Goal: Task Accomplishment & Management: Complete application form

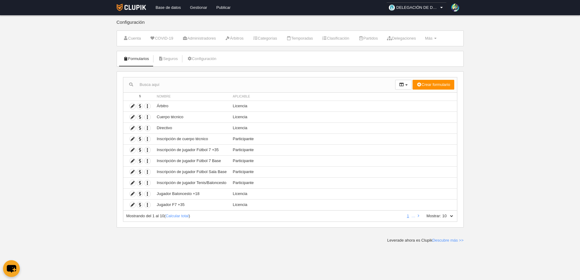
click at [196, 12] on link "Gestionar" at bounding box center [199, 7] width 26 height 15
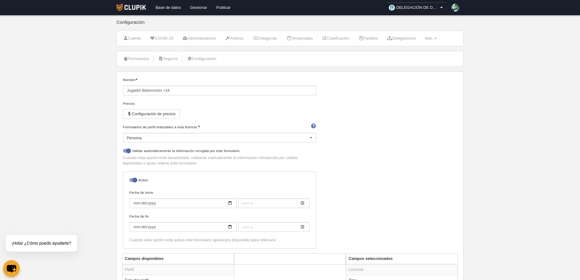
select select "selected"
click at [200, 5] on link "Gestionar" at bounding box center [199, 7] width 26 height 15
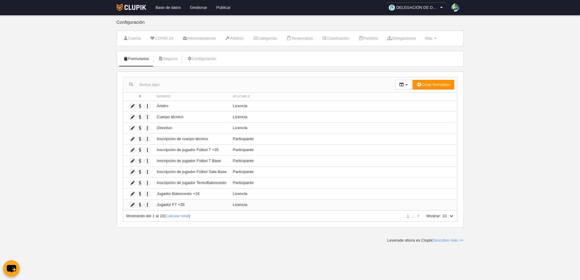
click at [133, 204] on icon at bounding box center [133, 205] width 6 height 6
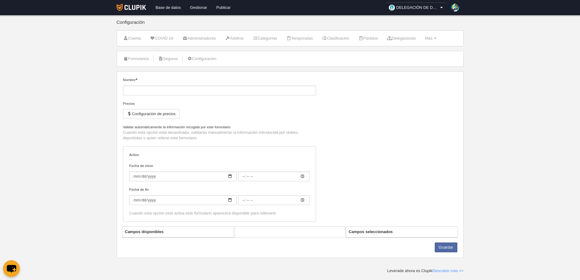
type input "Jugador F7 +35"
checkbox input "true"
type input "2025-10-06"
type input "00:00"
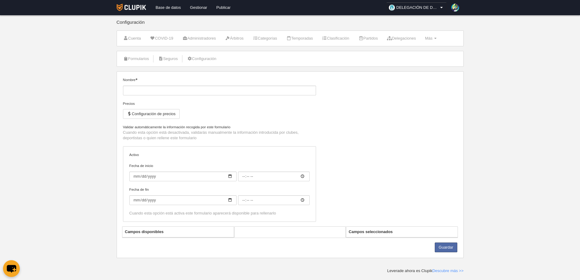
type input "2026-07-30"
type input "00:00"
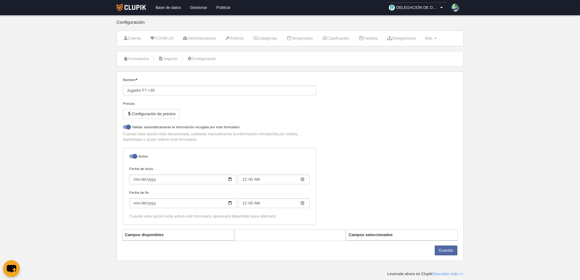
select select "selected"
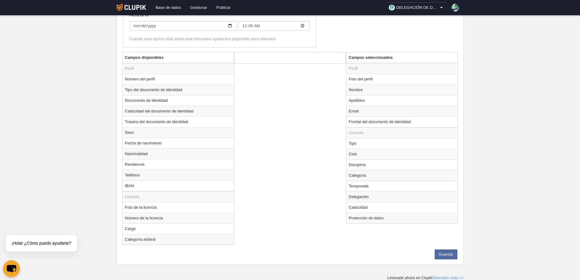
scroll to position [202, 0]
click at [356, 166] on td "Disciplina" at bounding box center [401, 164] width 111 height 11
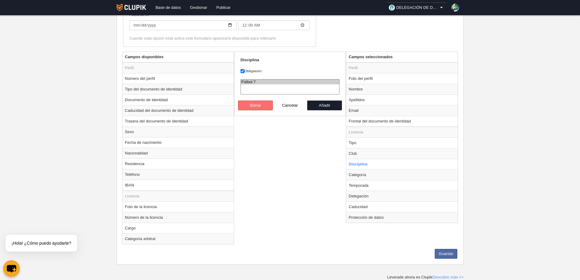
click at [249, 104] on button "Borrar" at bounding box center [255, 106] width 35 height 10
radio input "false"
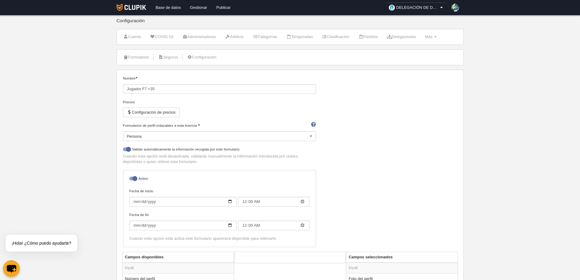
scroll to position [0, 0]
click at [137, 58] on link "Formularios" at bounding box center [136, 58] width 33 height 9
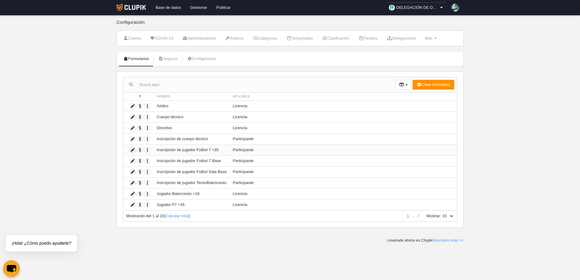
click at [132, 151] on icon at bounding box center [133, 150] width 6 height 6
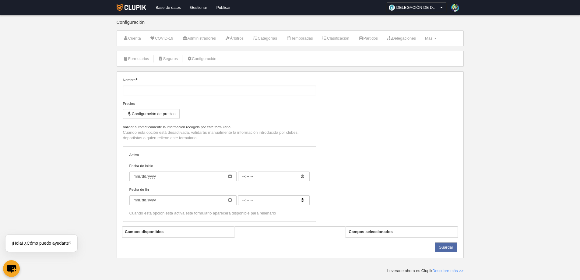
type input "Inscripción de jugador Fútbol 7 +35"
checkbox input "true"
type input "2025-09-15"
type input "06:00"
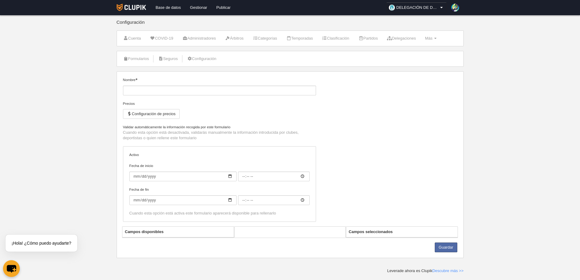
type input "2026-06-29"
type input "06:00"
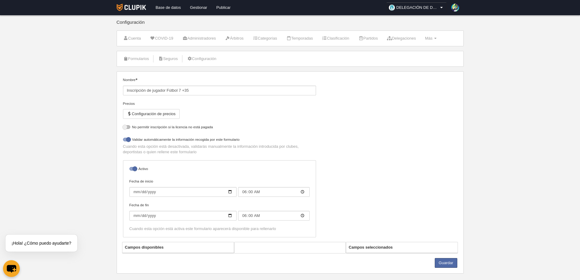
select select "selected"
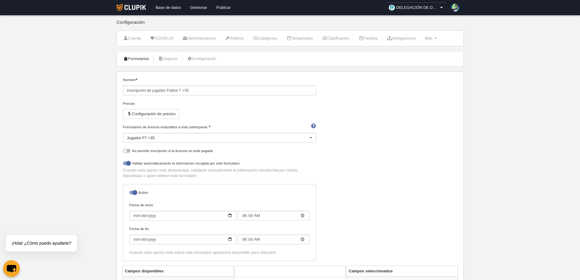
click at [143, 58] on link "Formularios" at bounding box center [136, 58] width 33 height 9
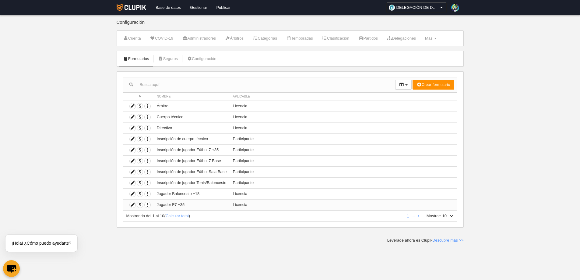
click at [129, 205] on td "Duplicar formulario Borrar formulario" at bounding box center [138, 204] width 30 height 11
click at [133, 203] on icon at bounding box center [133, 205] width 6 height 6
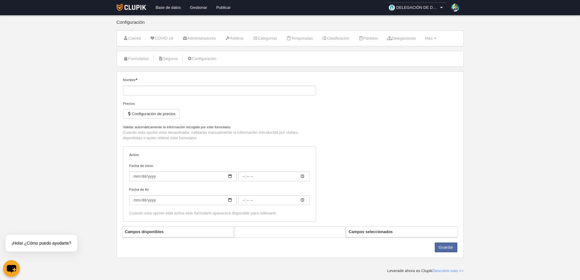
type input "Jugador F7 +35"
checkbox input "true"
type input "2025-10-06"
type input "00:00"
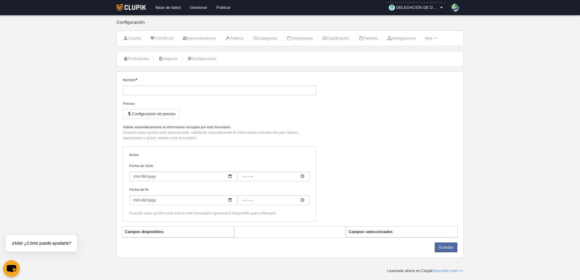
type input "2026-07-30"
type input "00:00"
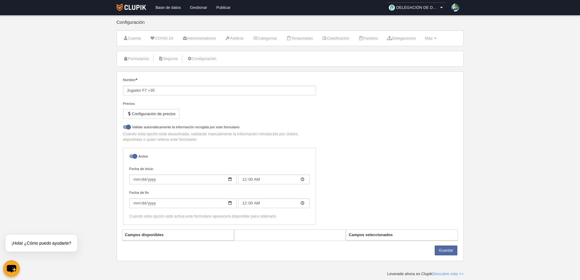
select select "selected"
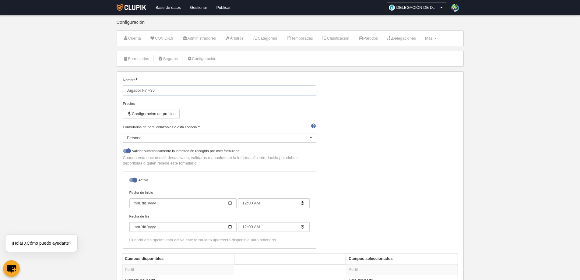
click at [287, 92] on input "Jugador F7 +35" at bounding box center [219, 91] width 193 height 10
click at [383, 122] on div "Nombre Jugador F7 +35 Precios Configuración de precios Formularios de perfil en…" at bounding box center [290, 165] width 339 height 176
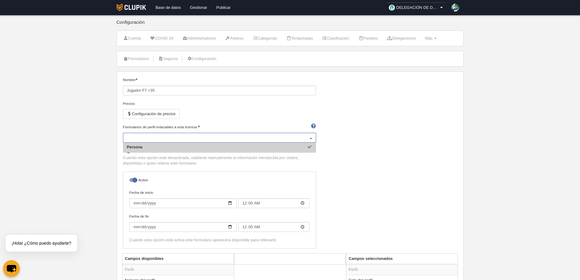
click at [313, 139] on div at bounding box center [311, 138] width 10 height 10
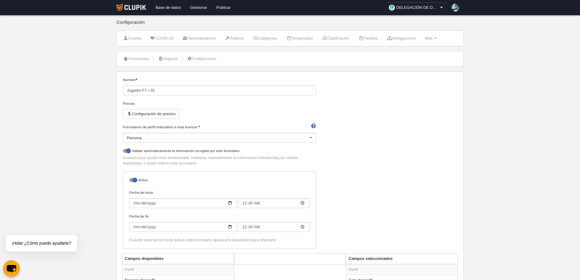
click at [313, 139] on div at bounding box center [311, 138] width 10 height 10
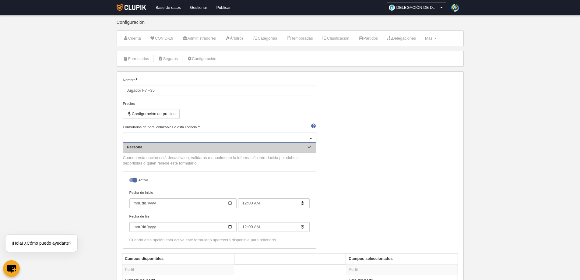
click at [313, 139] on div at bounding box center [311, 138] width 10 height 10
click at [140, 134] on div "Persona" at bounding box center [219, 138] width 193 height 10
click at [141, 135] on input "Formularios de perfil enlazables a esta licencia" at bounding box center [216, 137] width 179 height 5
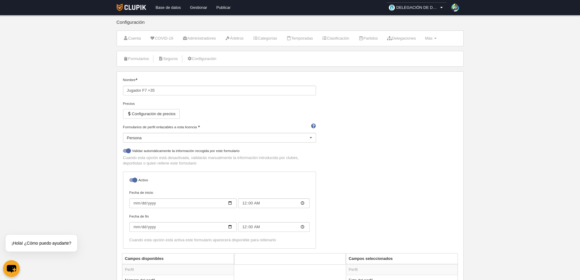
click at [397, 163] on div "Nombre Jugador F7 +35 Precios Configuración de precios Formularios de perfil en…" at bounding box center [290, 165] width 339 height 176
click at [138, 57] on link "Formularios" at bounding box center [136, 58] width 33 height 9
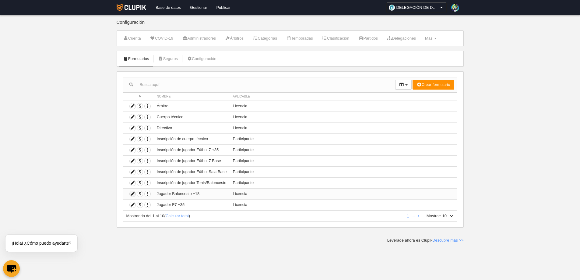
click at [133, 194] on icon at bounding box center [133, 194] width 6 height 6
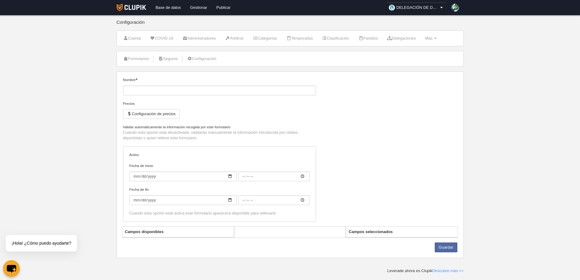
type input "Jugador Baloncesto +18"
checkbox input "true"
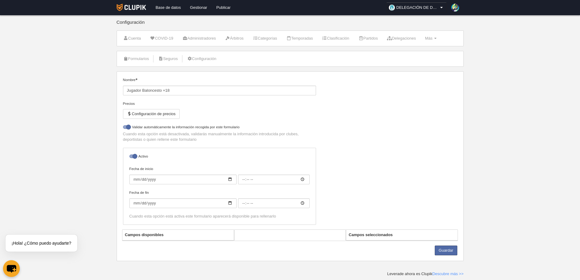
select select "selected"
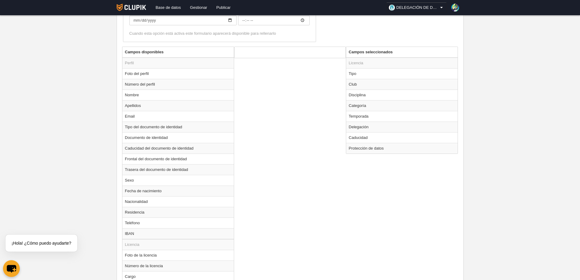
scroll to position [164, 0]
